Goal: Find specific page/section: Find specific page/section

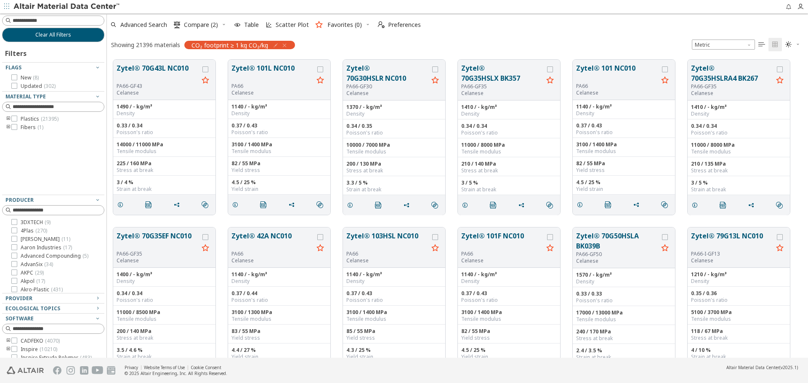
scroll to position [7, 7]
click at [86, 37] on button "Clear All Filters" at bounding box center [53, 35] width 102 height 14
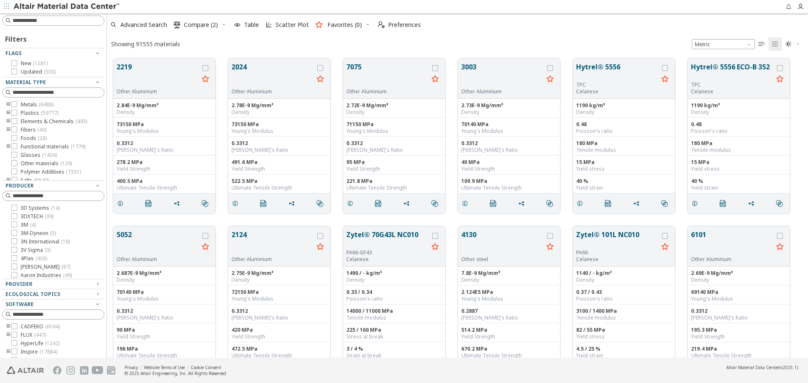
scroll to position [300, 695]
click at [226, 24] on icon "button" at bounding box center [223, 24] width 5 height 5
click at [230, 39] on span "Clear Selections" at bounding box center [213, 41] width 58 height 13
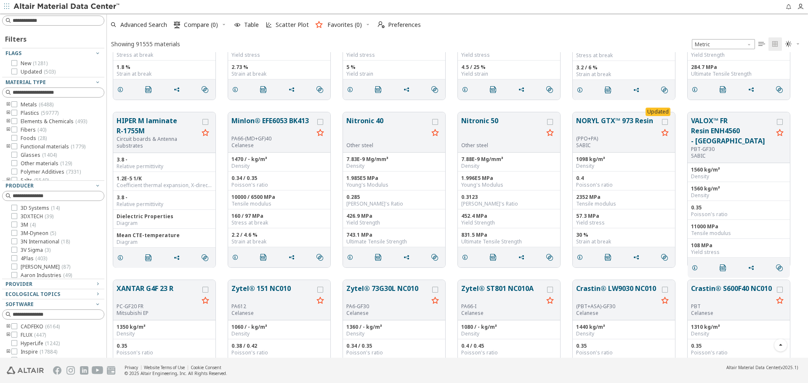
scroll to position [3892, 0]
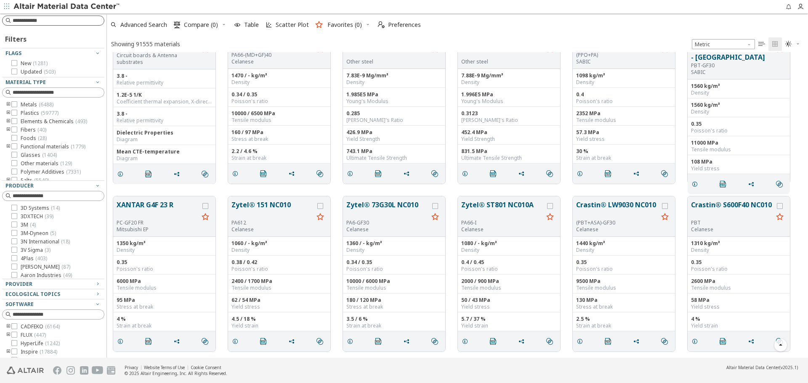
click at [66, 23] on input at bounding box center [58, 20] width 91 height 8
type input "*"
type input "*******"
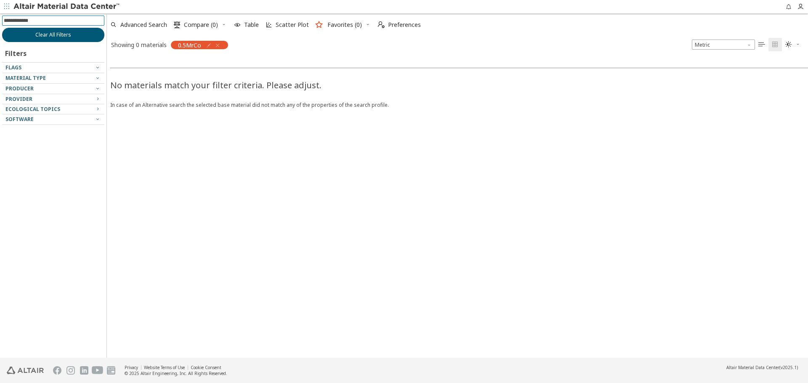
click at [95, 35] on button "Clear All Filters" at bounding box center [53, 35] width 102 height 14
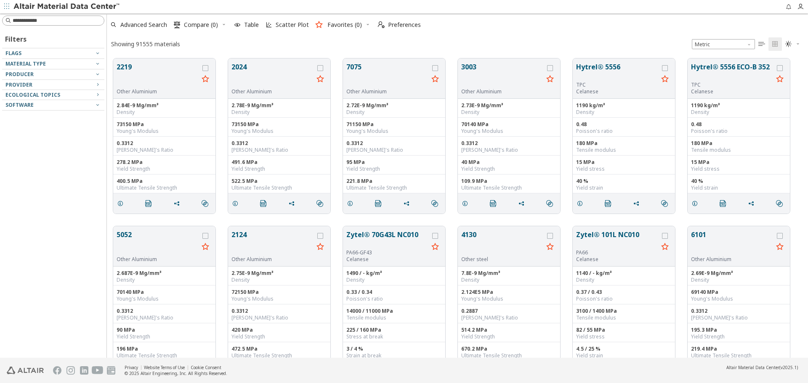
scroll to position [300, 695]
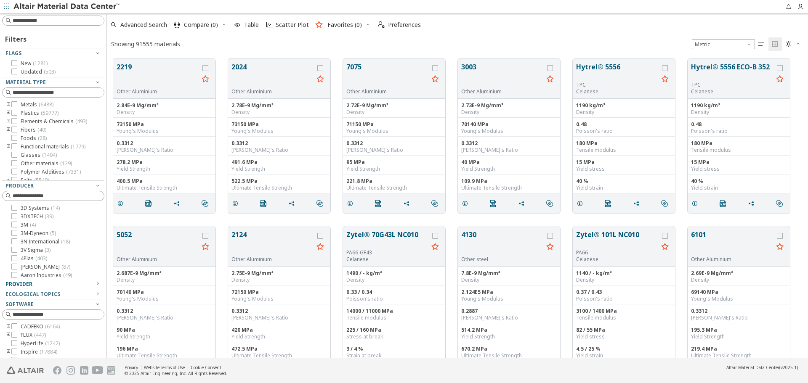
click at [39, 280] on span "Provider" at bounding box center [53, 284] width 96 height 10
click at [47, 348] on span "( 1703 )" at bounding box center [47, 348] width 15 height 7
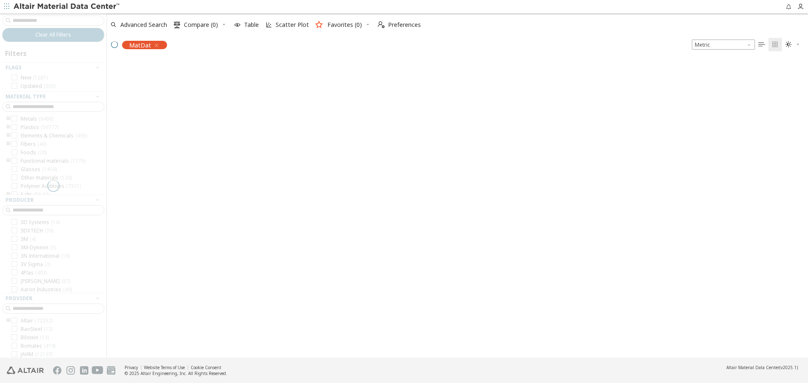
scroll to position [298, 695]
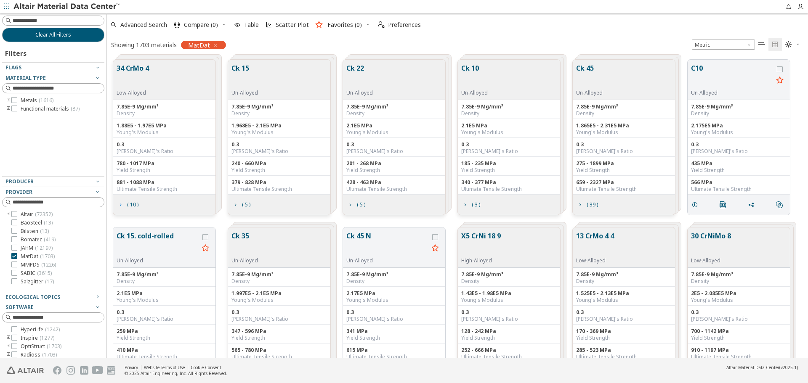
click at [121, 209] on span "( 10 )" at bounding box center [127, 205] width 25 height 16
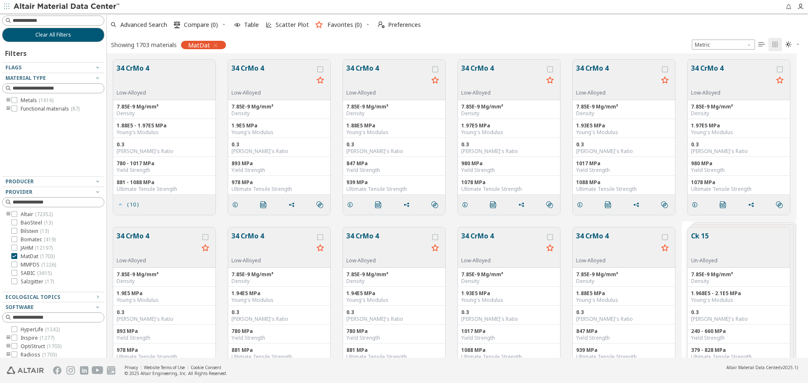
click at [122, 203] on icon "grid" at bounding box center [120, 205] width 7 height 7
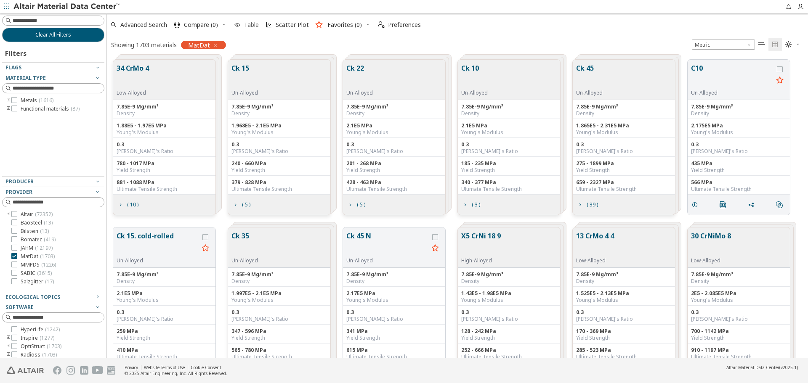
click at [250, 27] on span "Table" at bounding box center [251, 25] width 15 height 6
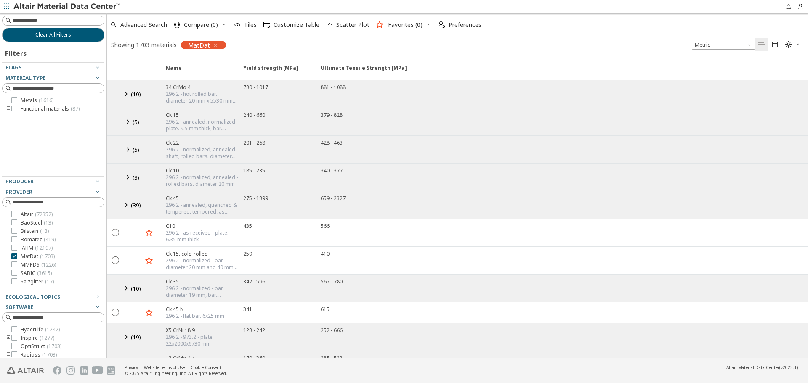
click at [126, 98] on icon at bounding box center [126, 94] width 10 height 11
